Goal: Task Accomplishment & Management: Manage account settings

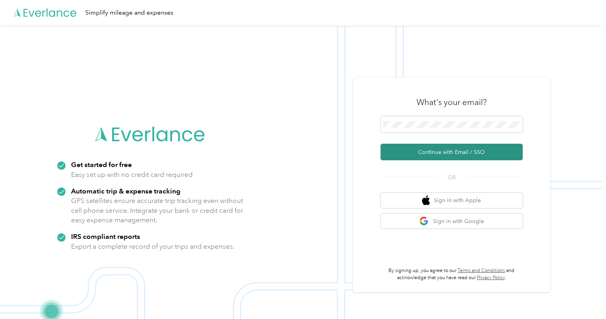
click at [446, 154] on button "Continue with Email / SSO" at bounding box center [452, 152] width 142 height 17
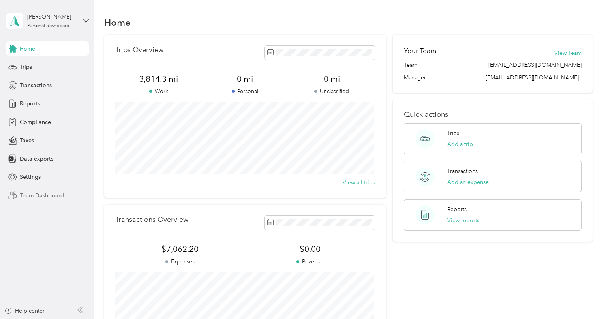
click at [36, 196] on span "Team Dashboard" at bounding box center [42, 196] width 44 height 8
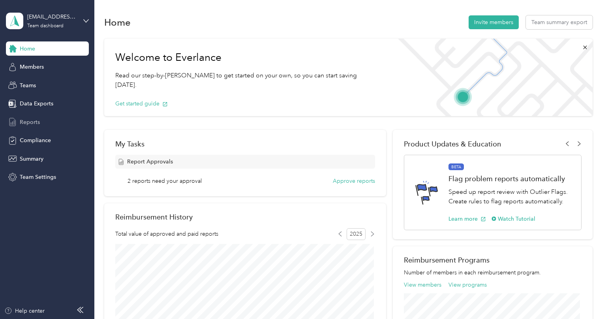
click at [31, 119] on span "Reports" at bounding box center [30, 122] width 20 height 8
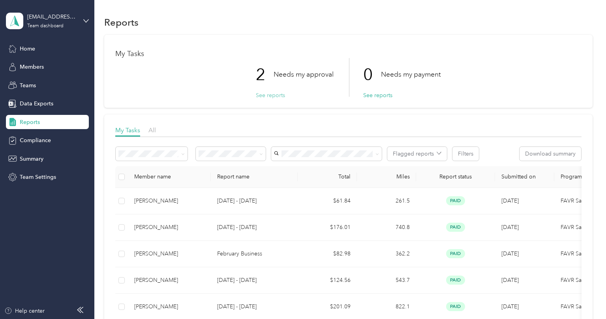
click at [276, 94] on button "See reports" at bounding box center [270, 95] width 29 height 8
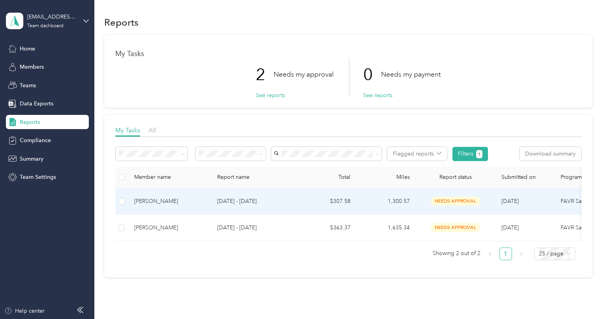
click at [149, 199] on div "[PERSON_NAME]" at bounding box center [169, 201] width 70 height 9
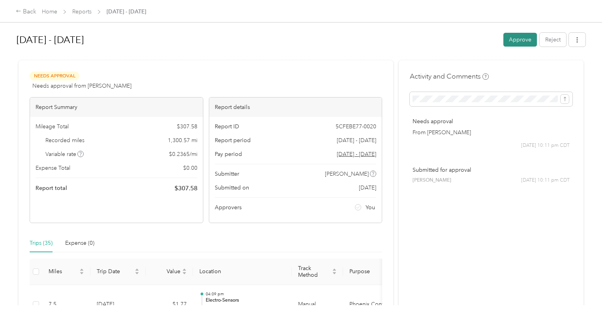
click at [519, 40] on button "Approve" at bounding box center [521, 40] width 34 height 14
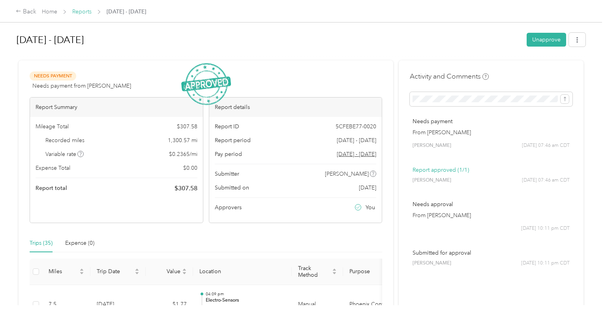
click at [79, 9] on link "Reports" at bounding box center [81, 11] width 19 height 7
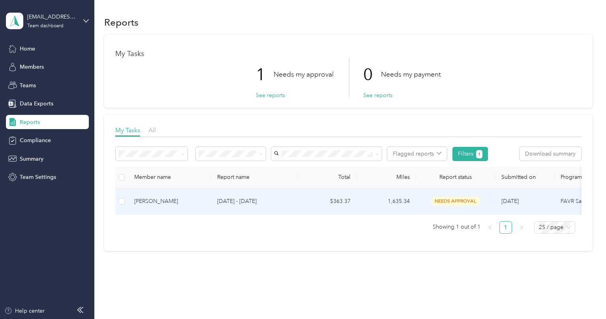
click at [156, 198] on div "[PERSON_NAME]" at bounding box center [169, 201] width 70 height 9
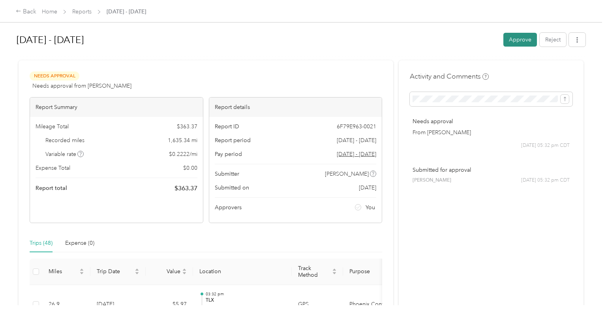
click at [522, 37] on button "Approve" at bounding box center [521, 40] width 34 height 14
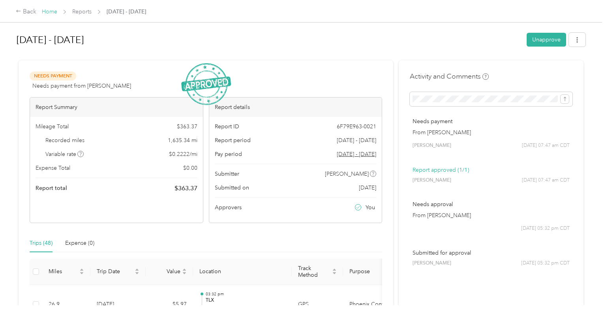
click at [47, 10] on link "Home" at bounding box center [49, 11] width 15 height 7
